Goal: Task Accomplishment & Management: Use online tool/utility

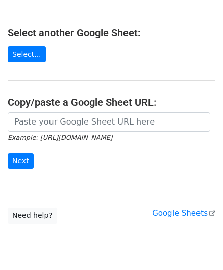
scroll to position [145, 0]
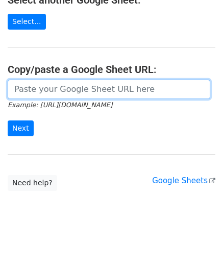
click at [37, 95] on input "url" at bounding box center [109, 89] width 203 height 19
paste input "https://docs.google.com/spreadsheets/d/1S-KbIrorauVs63mwNZcmayeTZnfTTU3Y1GmWTz1…"
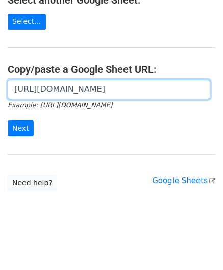
scroll to position [0, 227]
type input "https://docs.google.com/spreadsheets/d/1S-KbIrorauVs63mwNZcmayeTZnfTTU3Y1GmWTz1…"
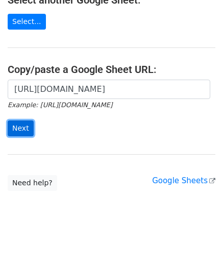
click at [19, 124] on input "Next" at bounding box center [21, 129] width 26 height 16
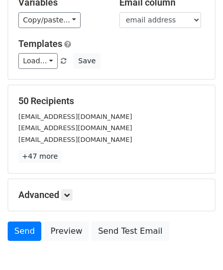
scroll to position [125, 0]
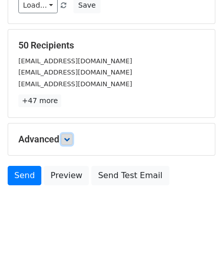
click at [67, 140] on icon at bounding box center [67, 140] width 6 height 6
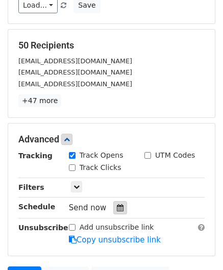
click at [117, 204] on icon at bounding box center [120, 207] width 7 height 7
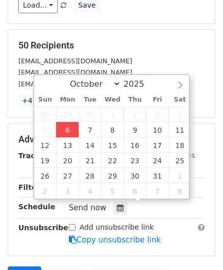
type input "[DATE] 12:00"
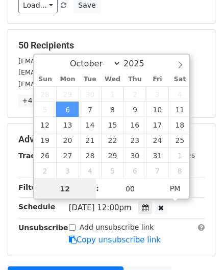
paste input "Hour"
type input "2"
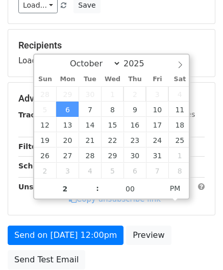
type input "[DATE] 14:00"
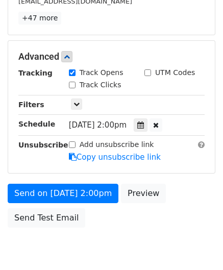
scroll to position [248, 0]
